Goal: Communication & Community: Connect with others

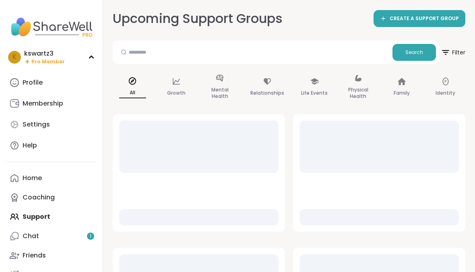
click at [72, 102] on link "Membership" at bounding box center [51, 103] width 90 height 19
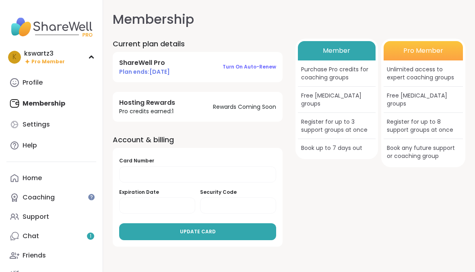
click at [76, 234] on link "Chat 1" at bounding box center [51, 235] width 90 height 19
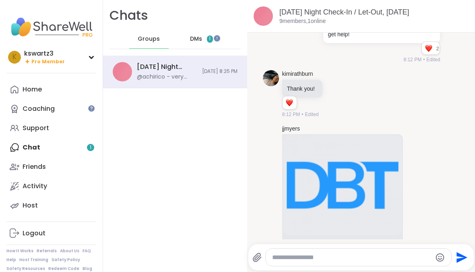
scroll to position [1366, 0]
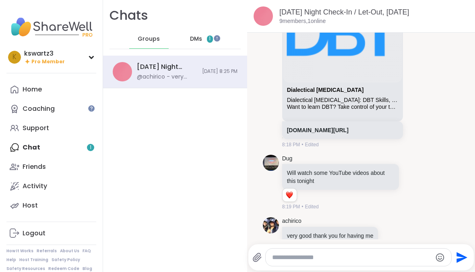
click at [205, 40] on div "DMs 1" at bounding box center [201, 38] width 39 height 19
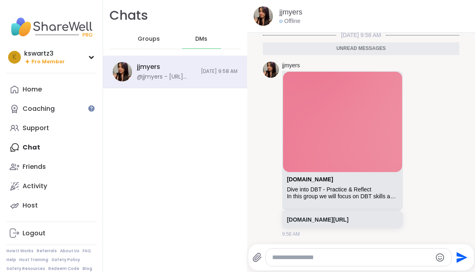
click at [154, 43] on div "Groups" at bounding box center [148, 38] width 39 height 19
